Goal: Check status

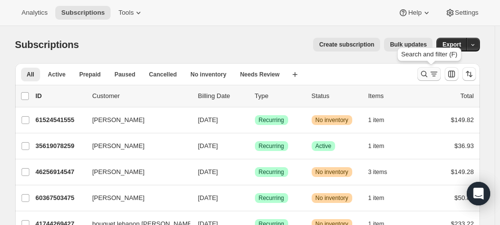
click at [427, 73] on icon "Search and filter results" at bounding box center [424, 74] width 10 height 10
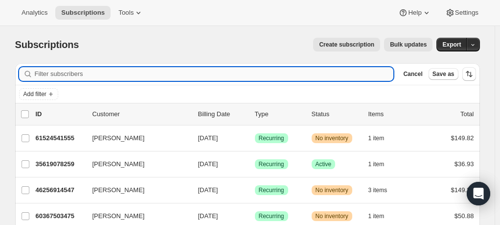
click at [190, 71] on input "Filter subscribers" at bounding box center [214, 74] width 359 height 14
paste input "[EMAIL_ADDRESS][DOMAIN_NAME]"
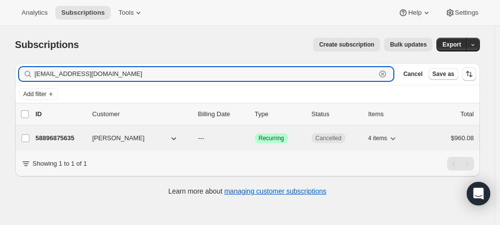
type input "[EMAIL_ADDRESS][DOMAIN_NAME]"
click at [237, 134] on p "---" at bounding box center [222, 138] width 49 height 10
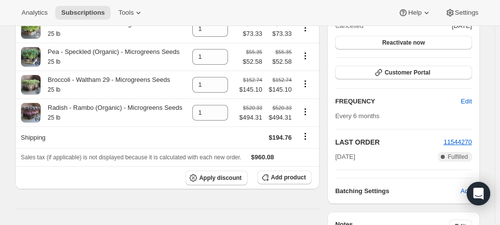
scroll to position [123, 0]
